Goal: Information Seeking & Learning: Learn about a topic

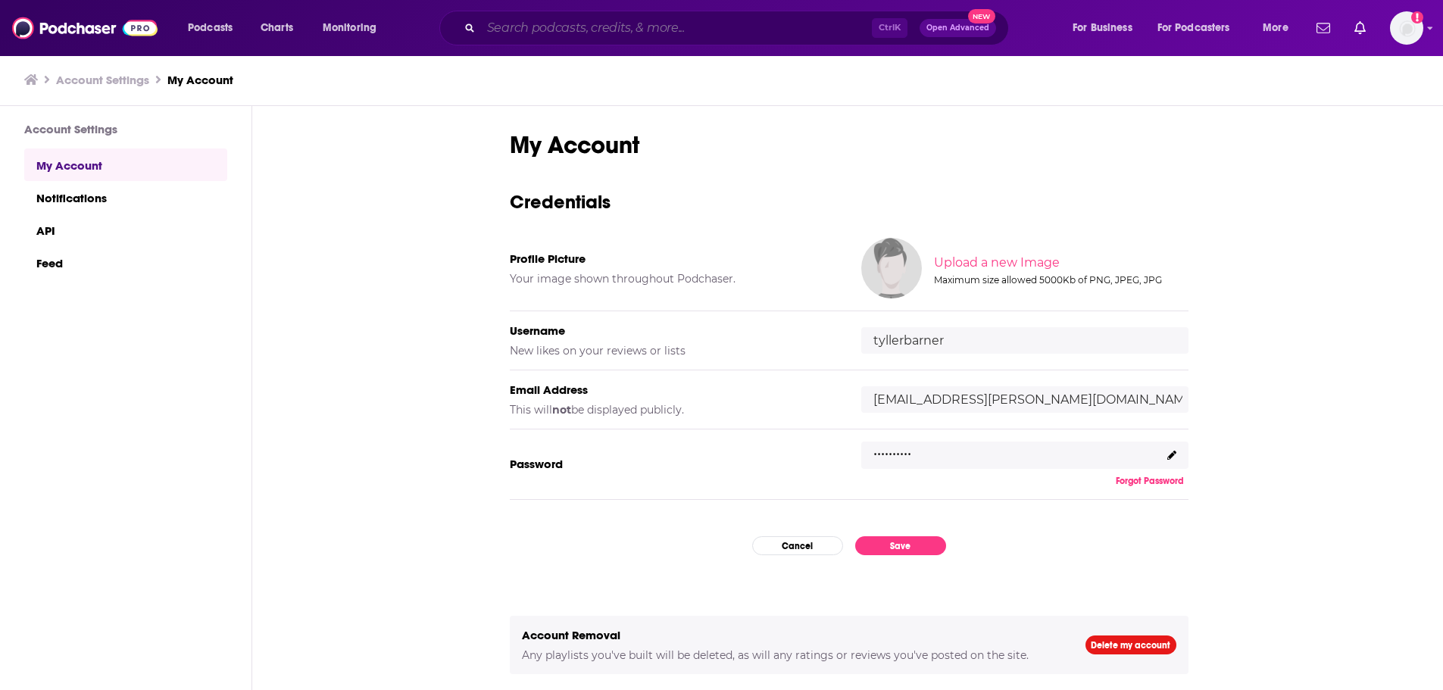
click at [590, 36] on input "Search podcasts, credits, & more..." at bounding box center [676, 28] width 391 height 24
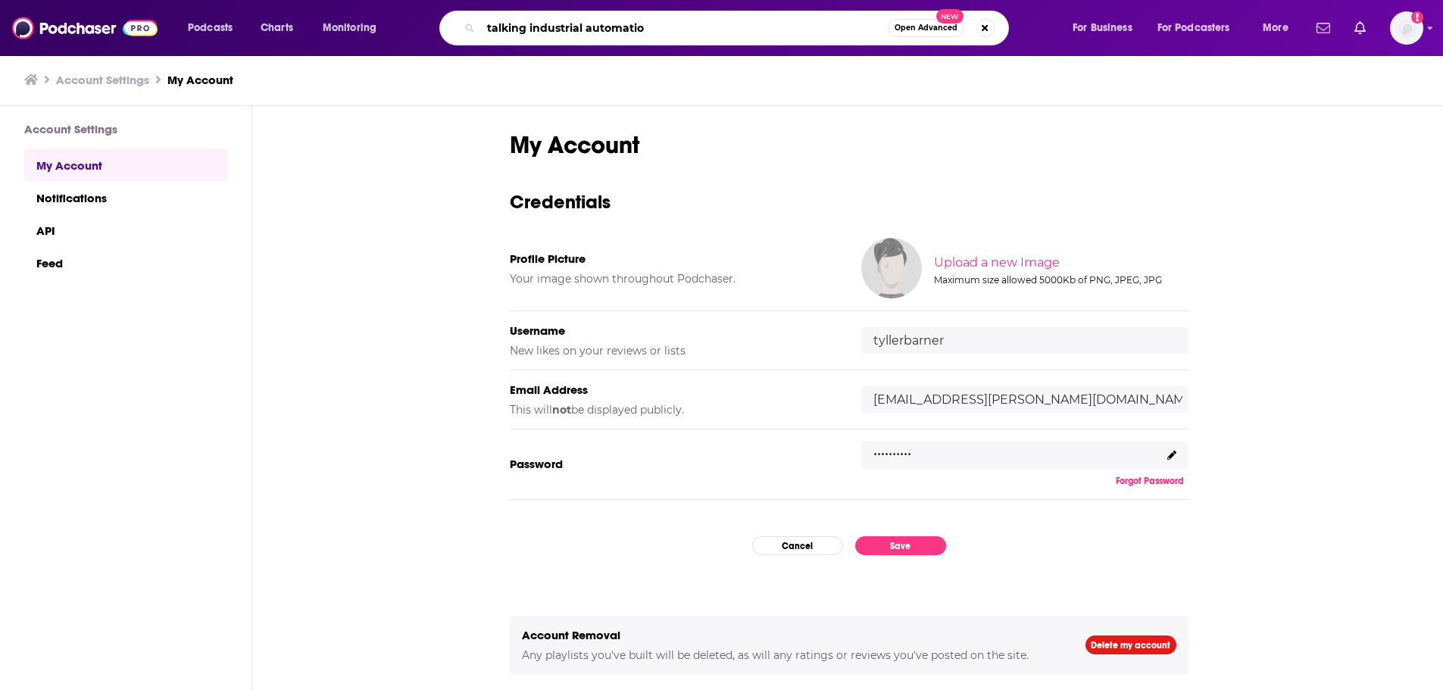
type input "talking industrial automation"
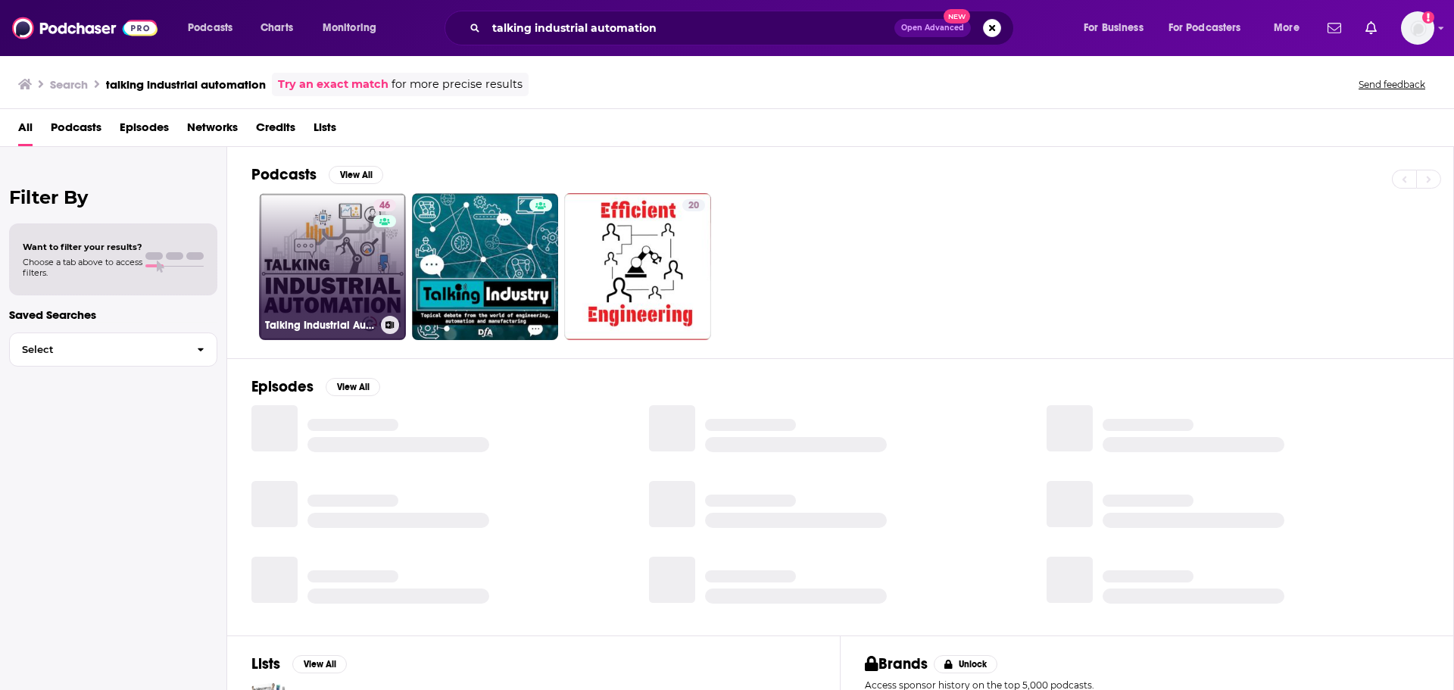
click at [358, 267] on link "46 Talking Industrial Automation" at bounding box center [332, 266] width 147 height 147
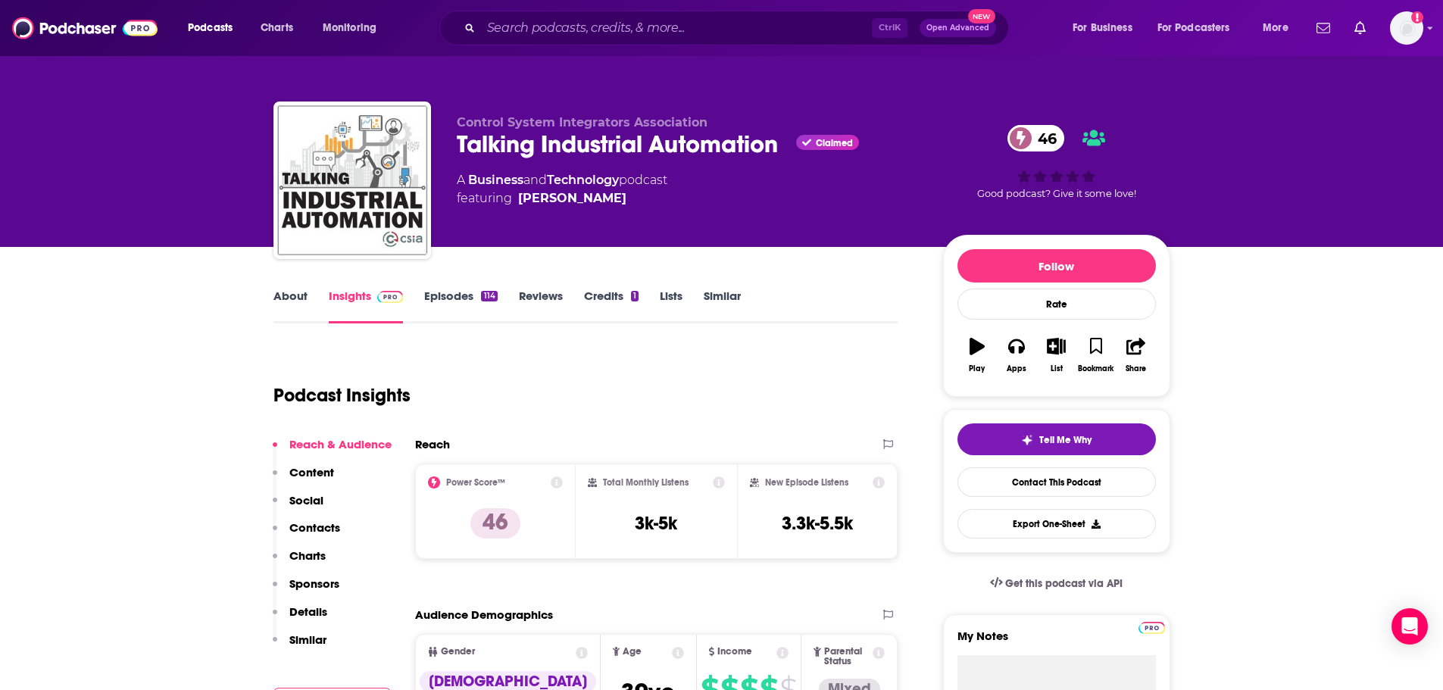
click at [287, 295] on link "About" at bounding box center [290, 306] width 34 height 35
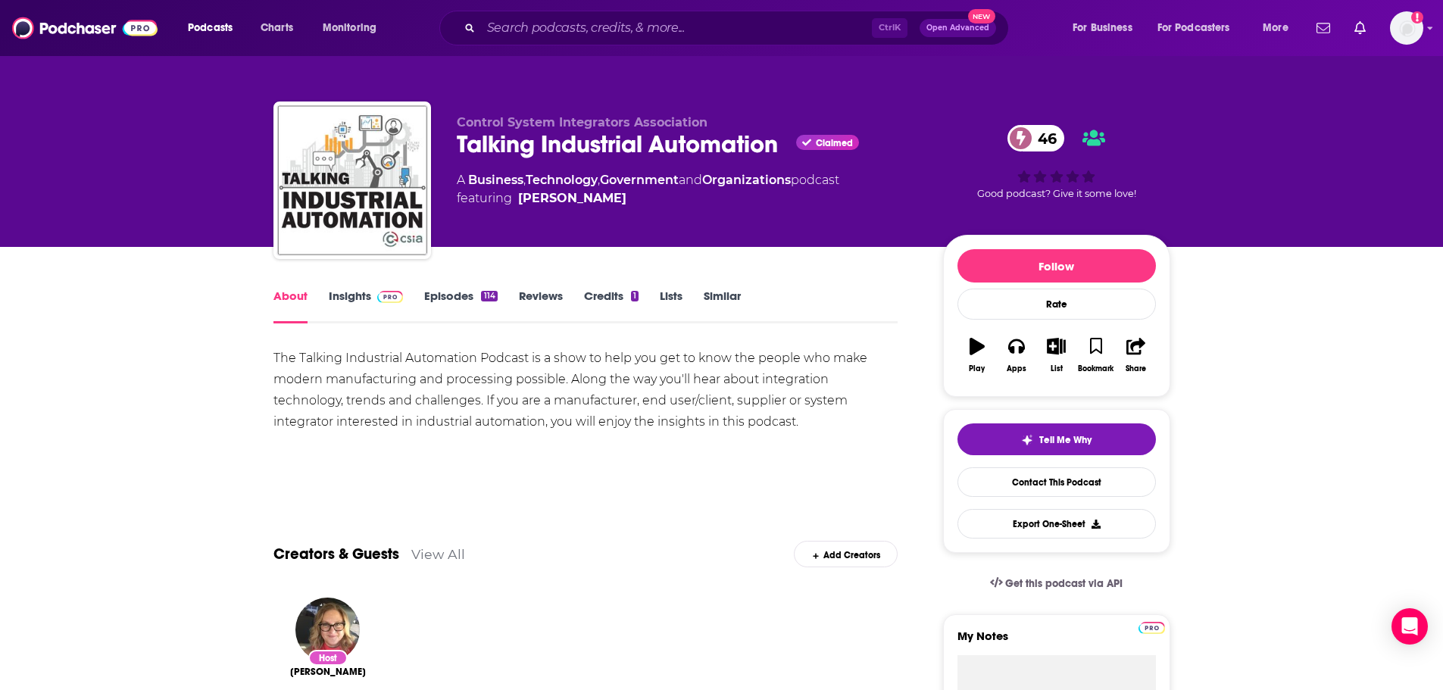
click at [349, 298] on link "Insights" at bounding box center [366, 306] width 75 height 35
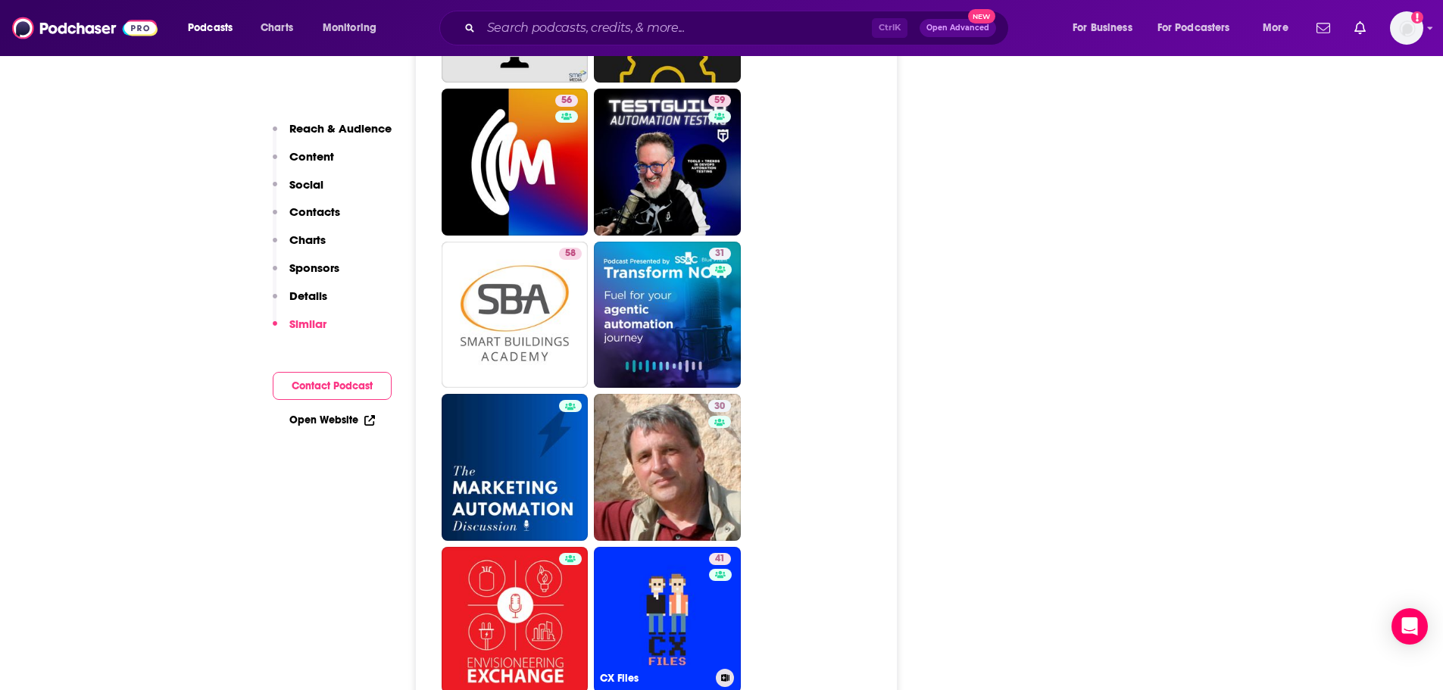
scroll to position [2954, 0]
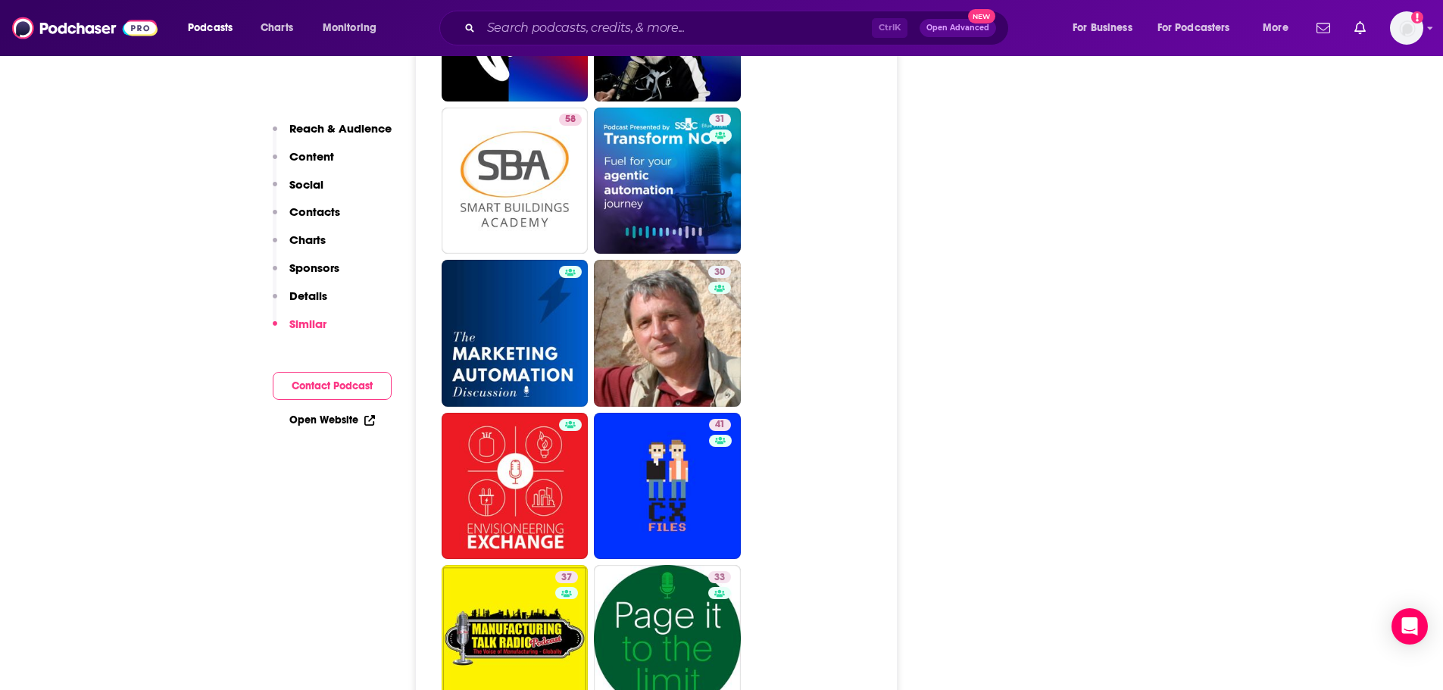
click at [330, 298] on div "Reach & Audience Content Social Contacts Charts Sponsors Details Similar" at bounding box center [332, 232] width 119 height 223
click at [321, 296] on p "Details" at bounding box center [308, 296] width 38 height 14
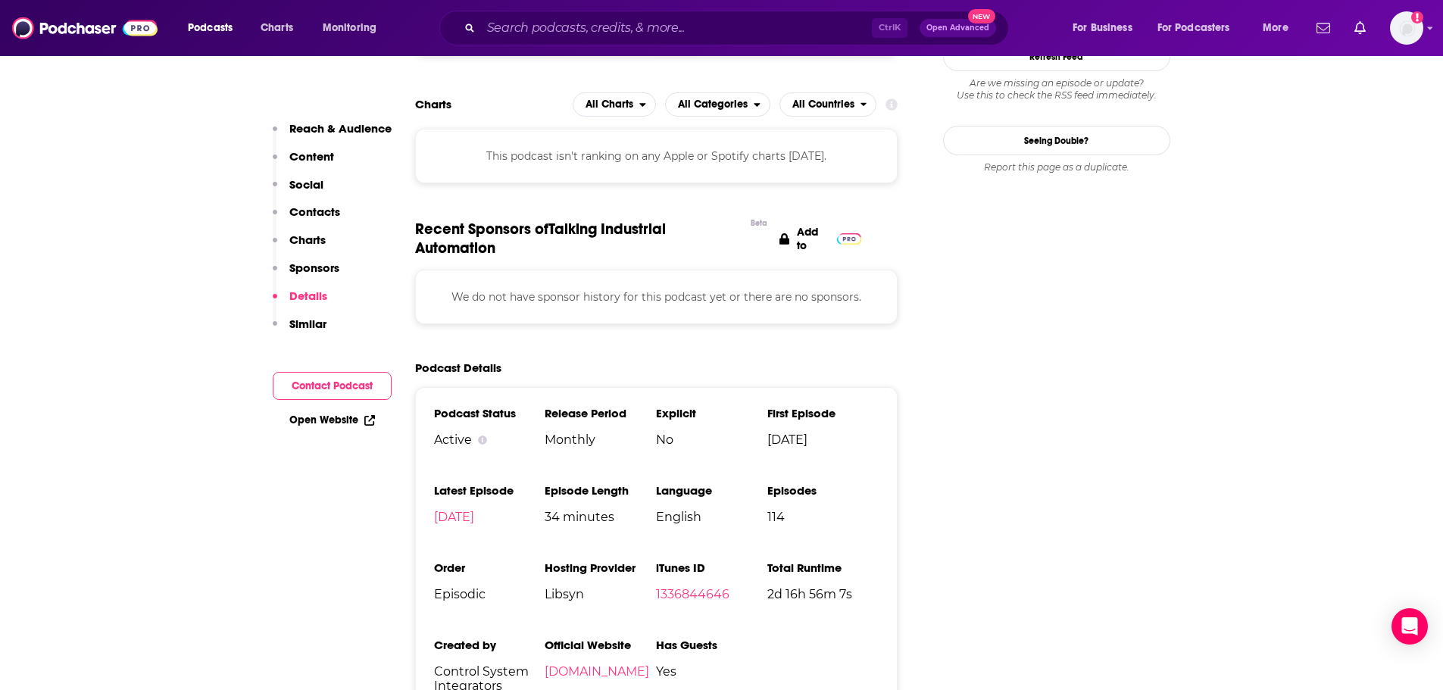
scroll to position [1666, 0]
